Goal: Transaction & Acquisition: Purchase product/service

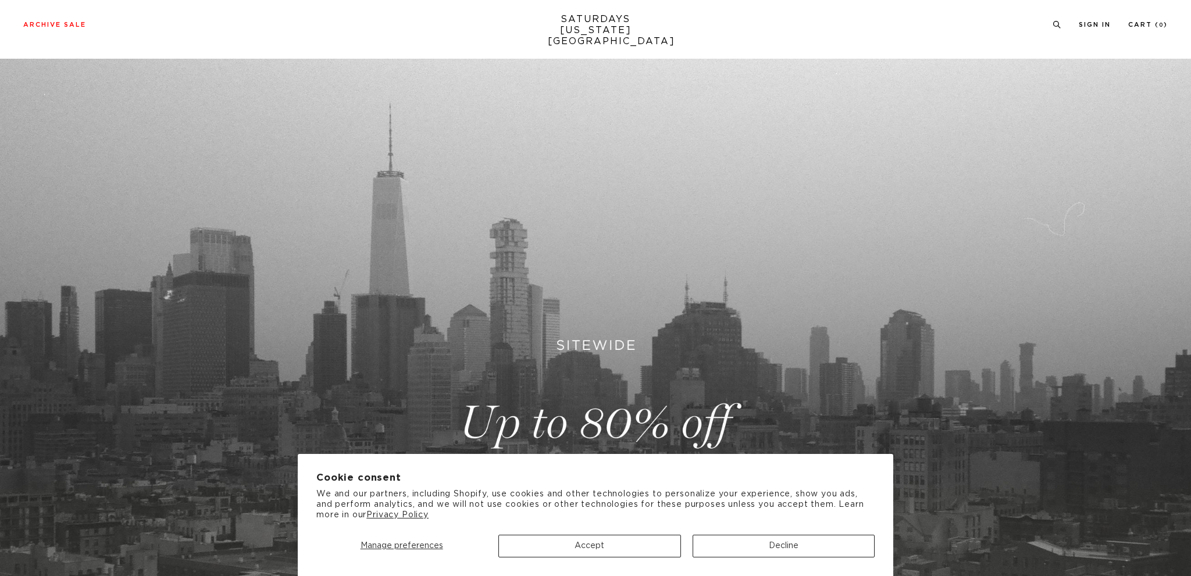
scroll to position [393, 0]
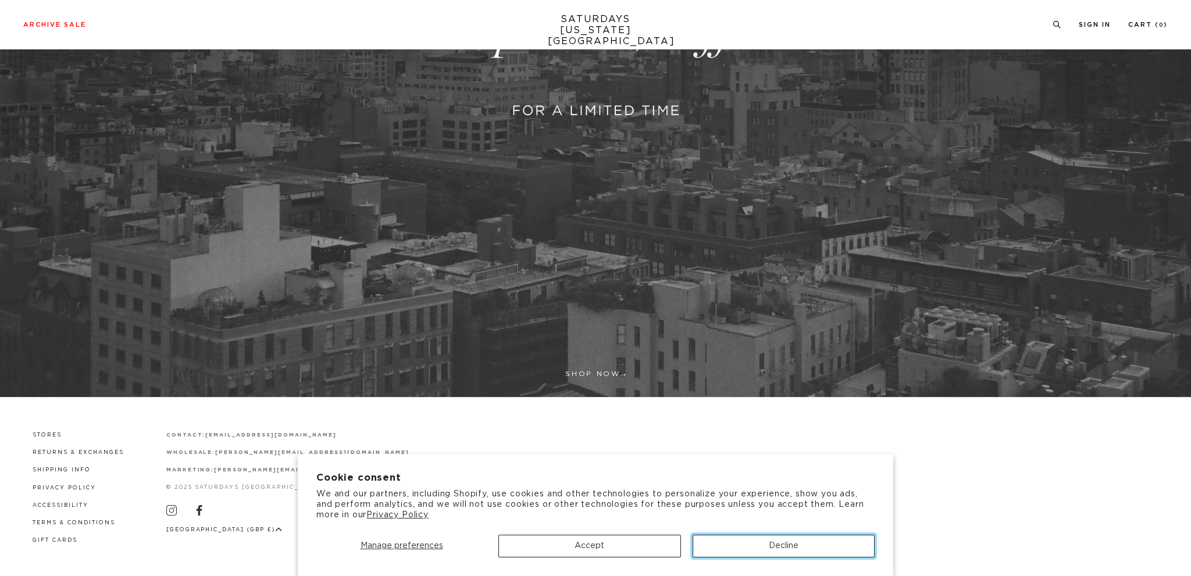
click at [751, 543] on button "Decline" at bounding box center [784, 546] width 182 height 23
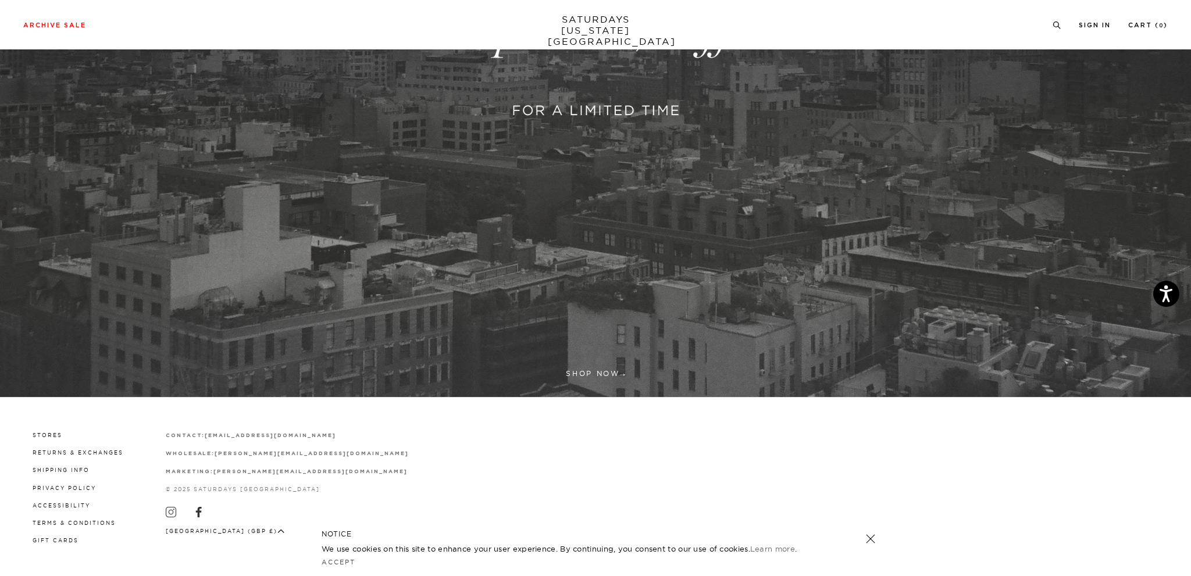
click at [611, 371] on link at bounding box center [595, 32] width 1191 height 729
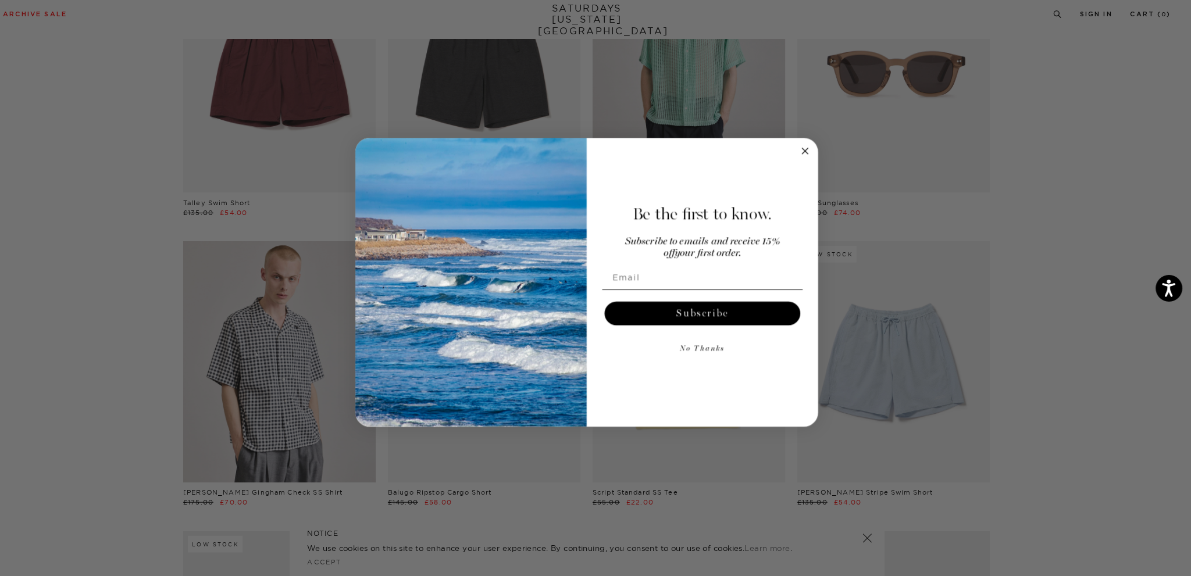
scroll to position [2438, 0]
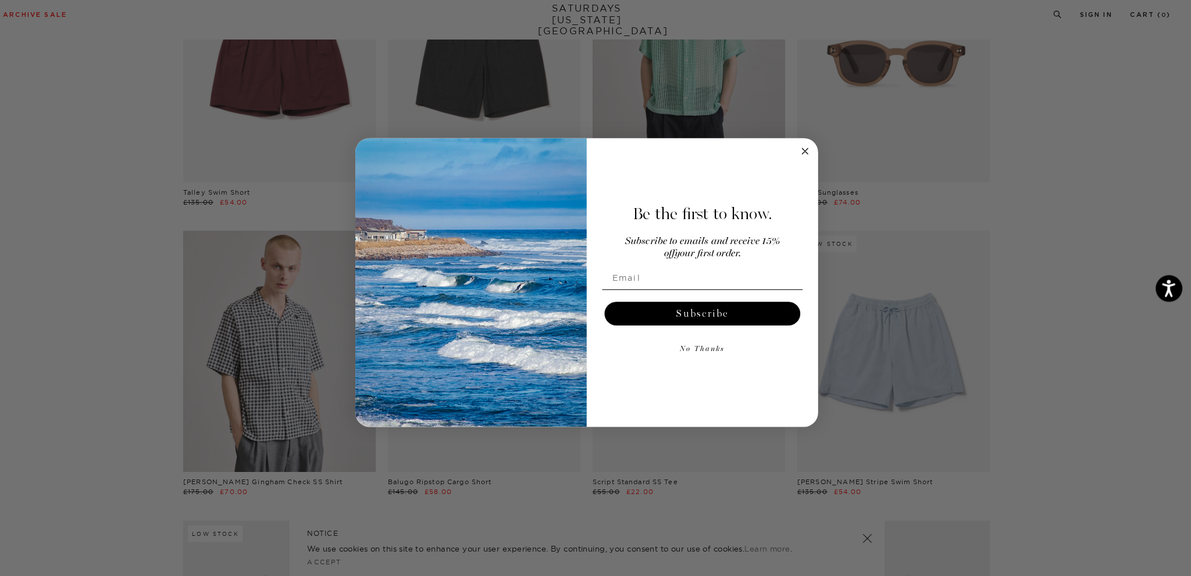
click at [810, 162] on circle "Close dialog" at bounding box center [809, 158] width 13 height 13
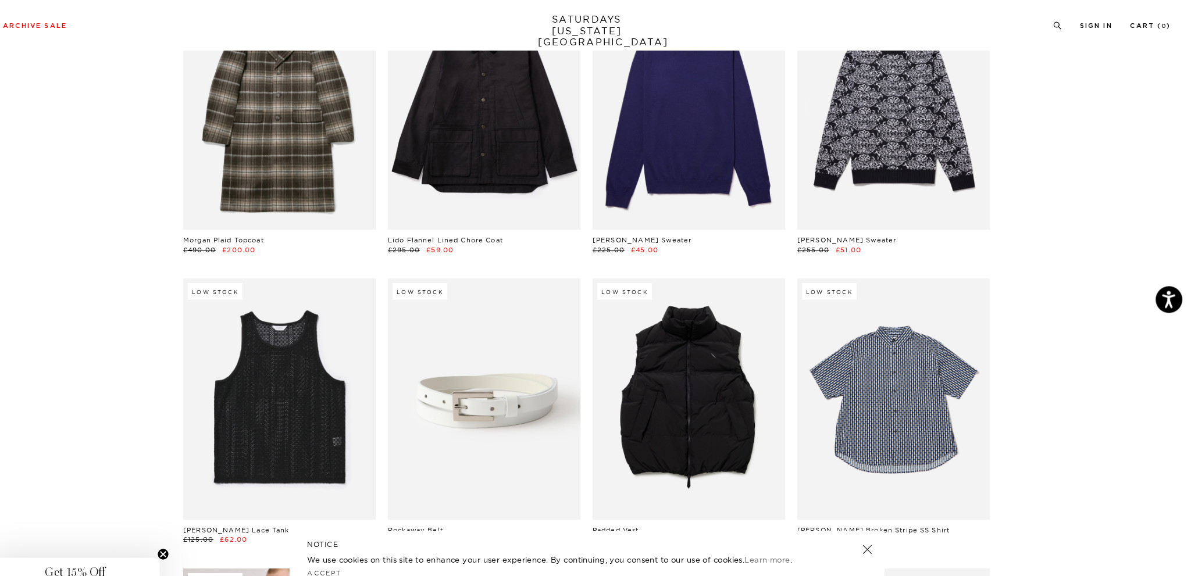
scroll to position [0, 0]
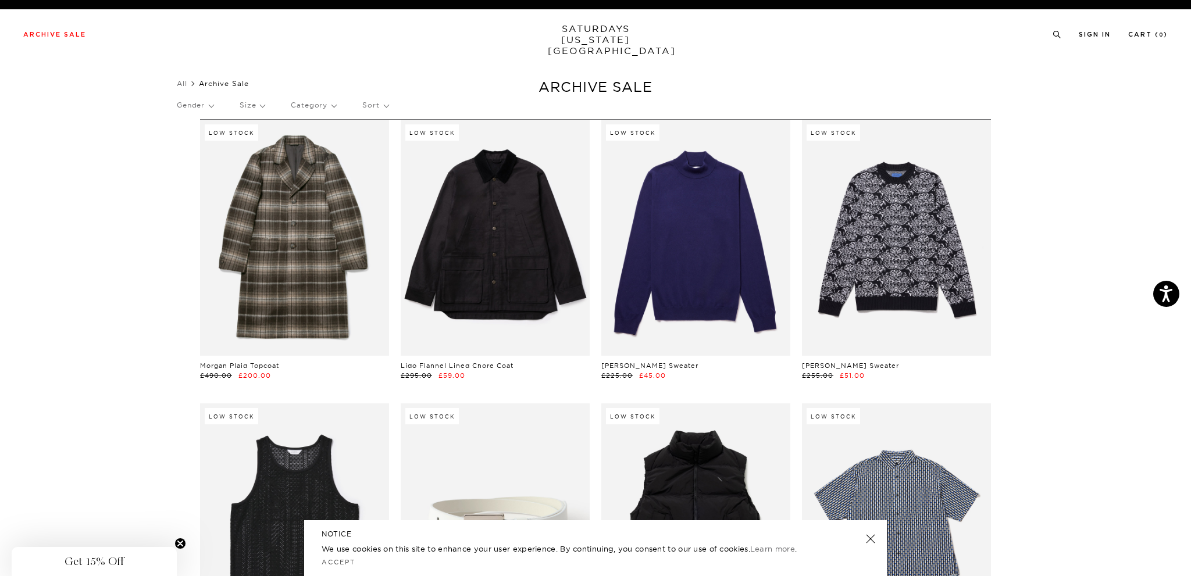
click at [297, 105] on p "Category" at bounding box center [313, 105] width 45 height 27
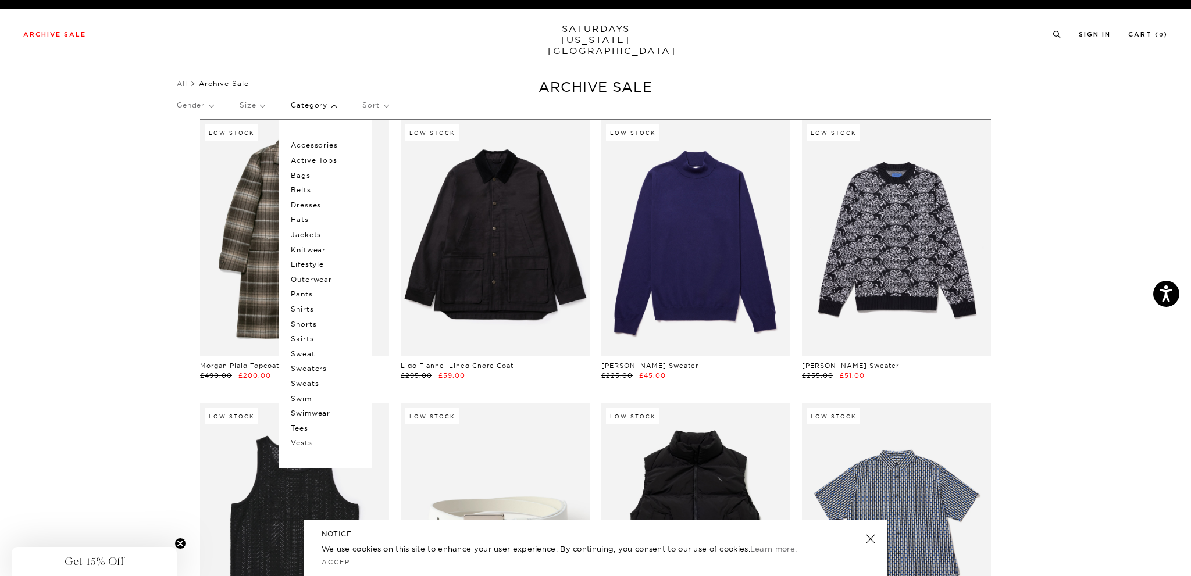
click at [307, 222] on p "Hats" at bounding box center [326, 219] width 70 height 15
